Goal: Communication & Community: Connect with others

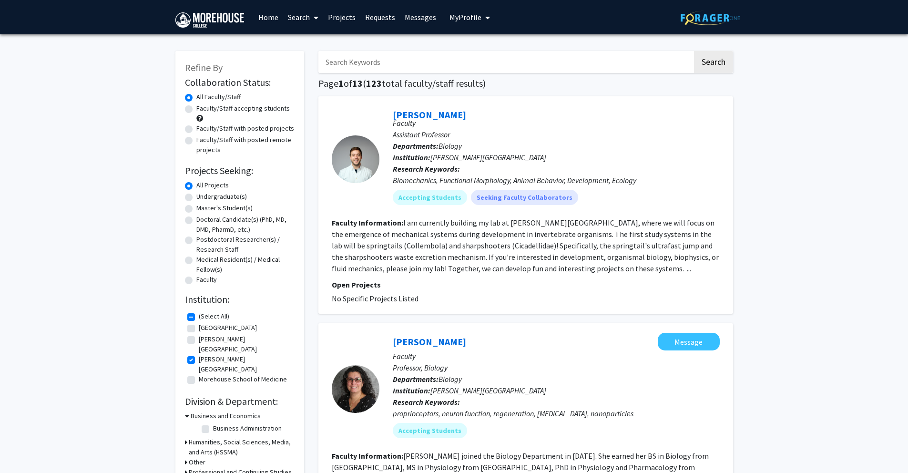
click at [463, 20] on span "My Profile" at bounding box center [466, 17] width 32 height 10
click at [418, 22] on link "Messages" at bounding box center [420, 16] width 41 height 33
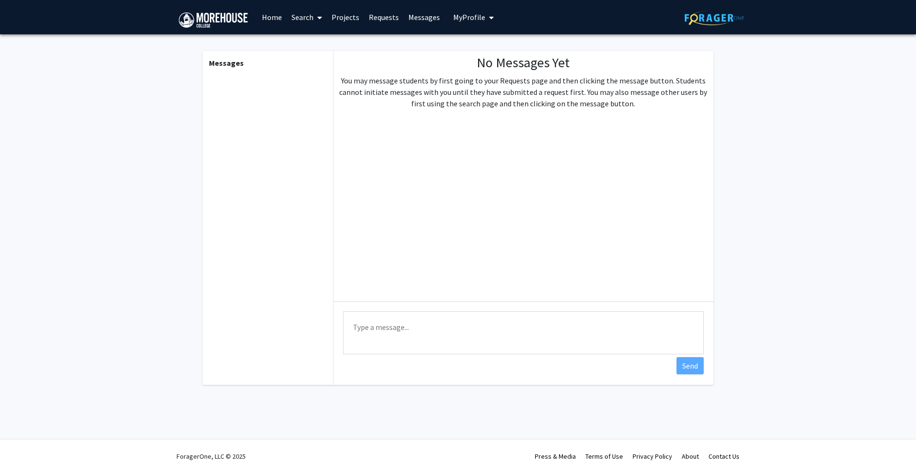
click at [268, 19] on link "Home" at bounding box center [272, 16] width 30 height 33
